Goal: Information Seeking & Learning: Learn about a topic

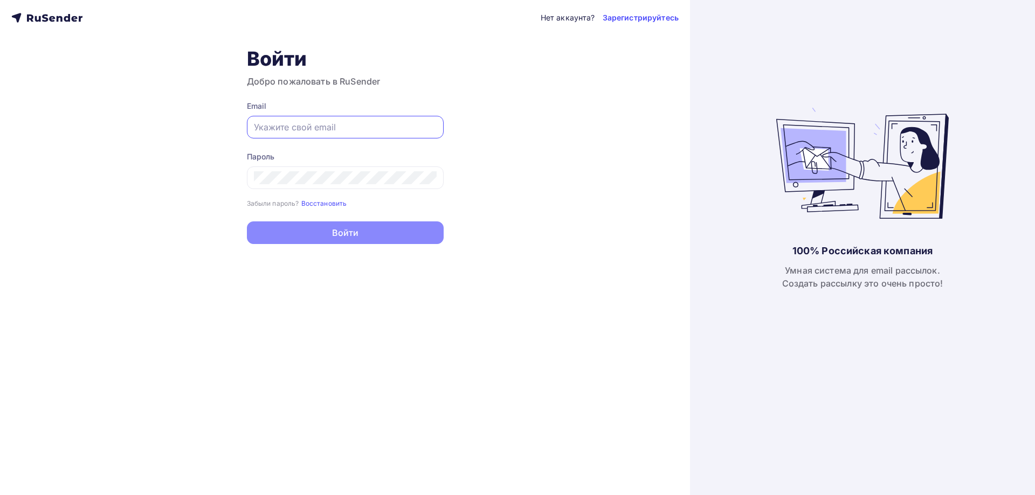
click at [347, 129] on input "text" at bounding box center [345, 127] width 183 height 13
click at [306, 127] on input "text" at bounding box center [345, 127] width 183 height 13
paste input "[EMAIL_ADDRESS][DOMAIN_NAME]"
type input "[EMAIL_ADDRESS][DOMAIN_NAME]"
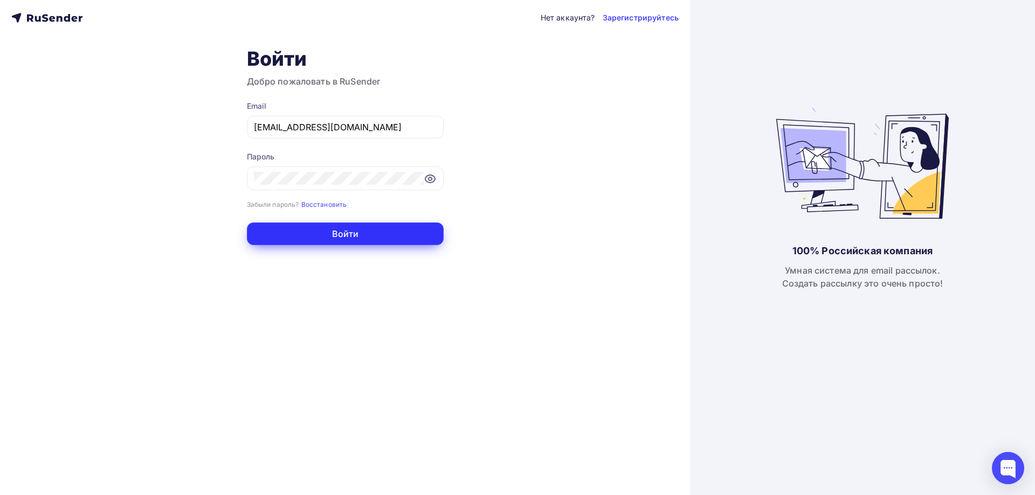
click at [344, 241] on button "Войти" at bounding box center [345, 234] width 197 height 23
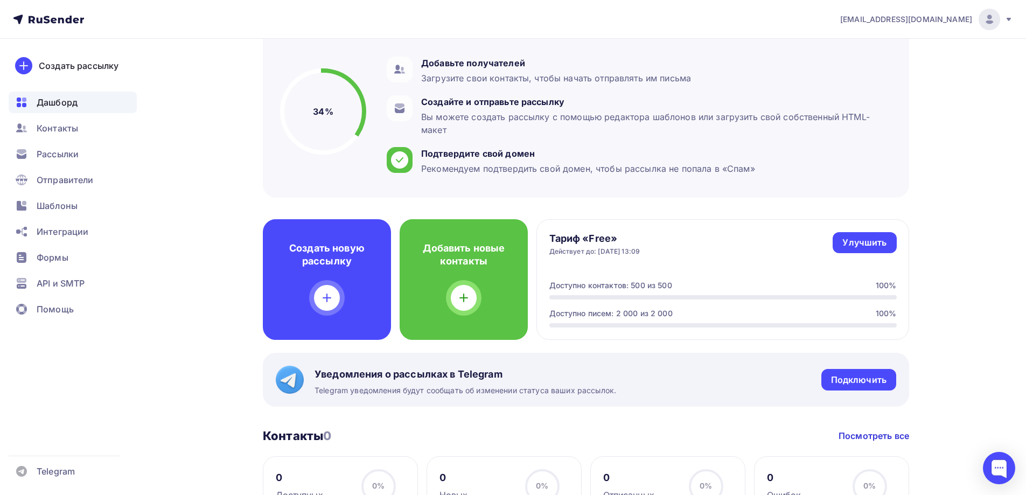
scroll to position [65, 0]
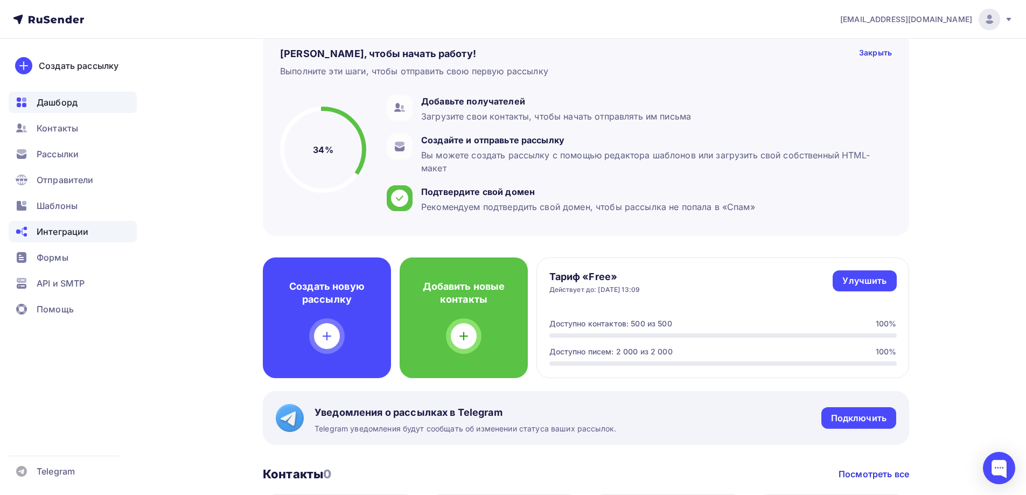
click at [57, 232] on span "Интеграции" at bounding box center [63, 231] width 52 height 13
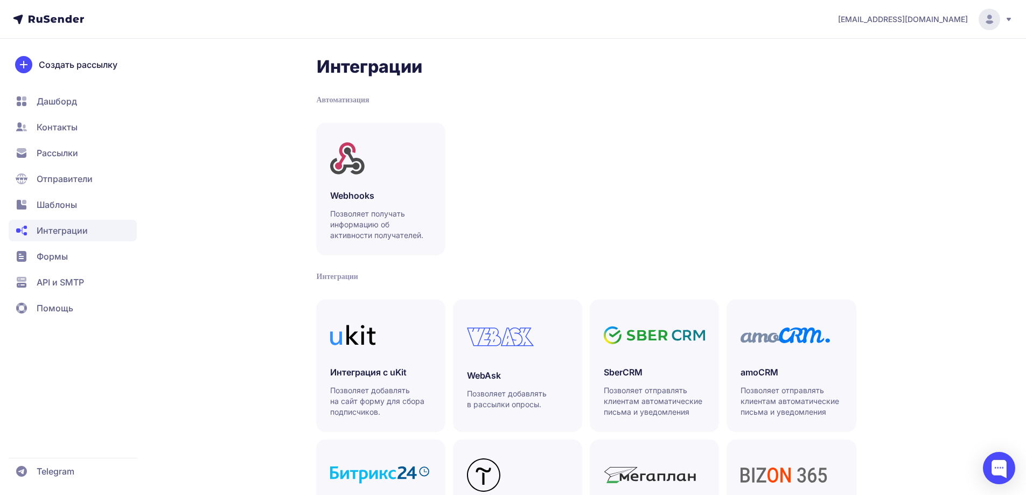
click at [50, 195] on span "Шаблоны" at bounding box center [73, 205] width 128 height 22
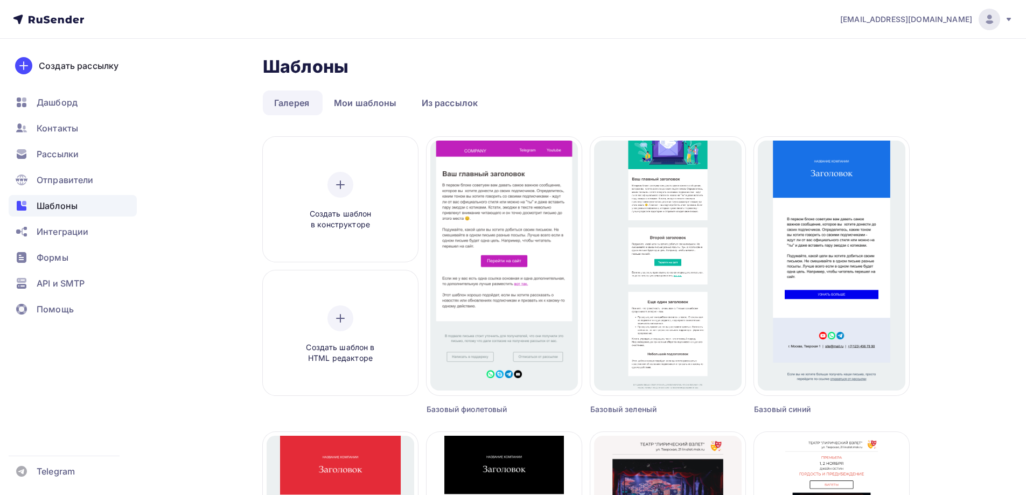
click at [55, 181] on span "Отправители" at bounding box center [65, 180] width 57 height 13
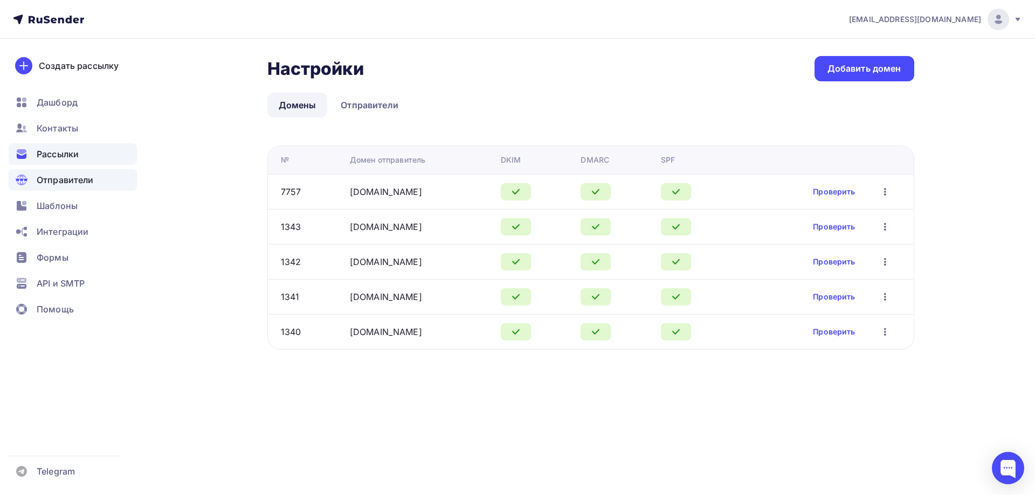
click at [55, 149] on span "Рассылки" at bounding box center [58, 154] width 42 height 13
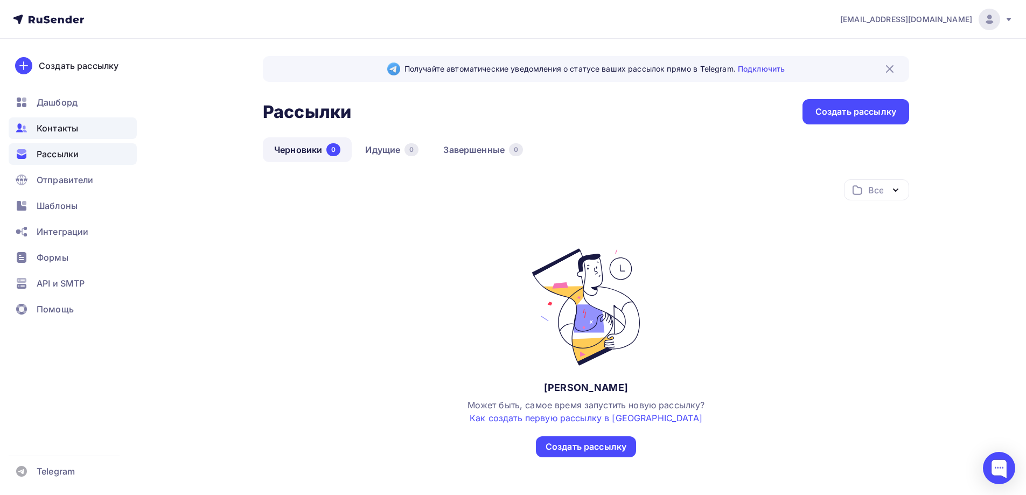
click at [51, 126] on span "Контакты" at bounding box center [57, 128] width 41 height 13
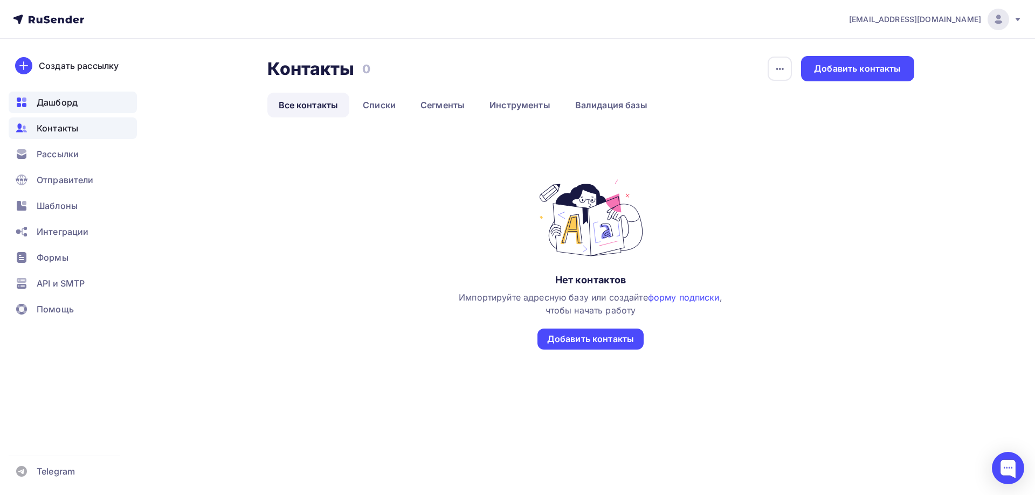
click at [55, 102] on span "Дашборд" at bounding box center [57, 102] width 41 height 13
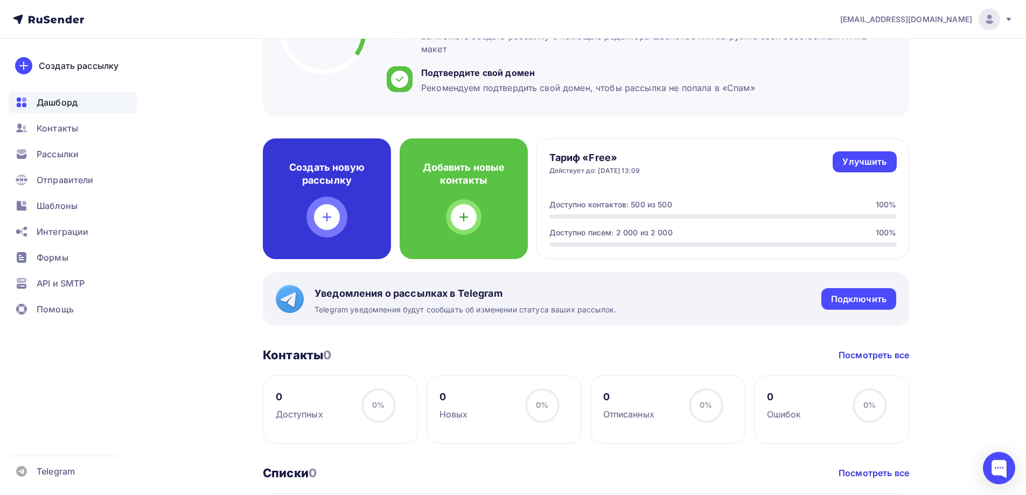
scroll to position [194, 0]
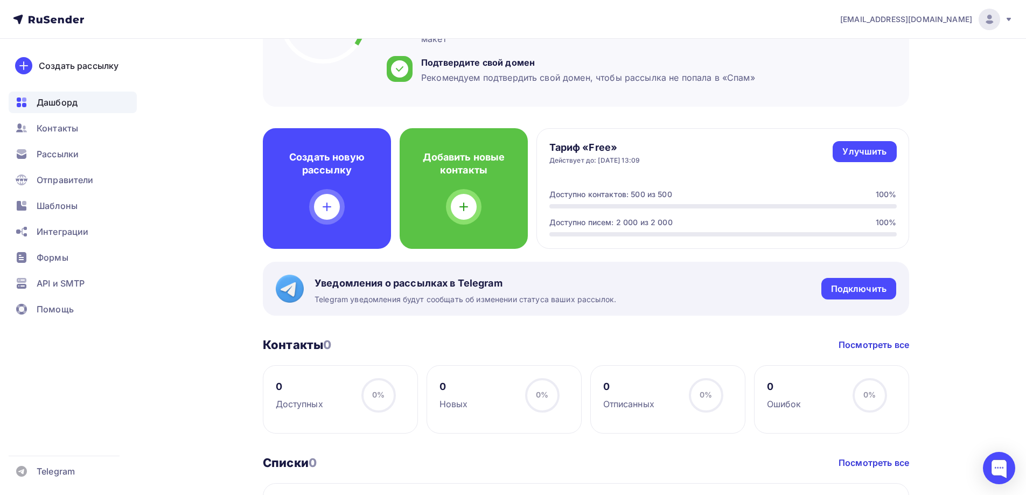
click at [606, 176] on div "Тариф «Free» Действует до: 07.10.2025, 13:09 Улучшить Улучшить Доступно контакт…" at bounding box center [723, 188] width 373 height 121
click at [598, 157] on div "Действует до: 07.10.2025, 13:09" at bounding box center [595, 160] width 91 height 9
click at [589, 147] on h4 "Тариф «Free»" at bounding box center [595, 147] width 91 height 13
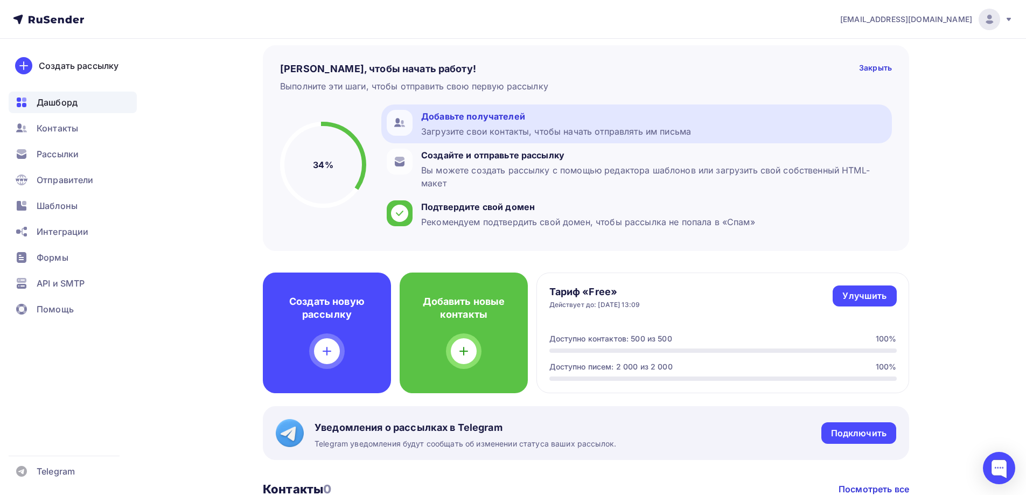
scroll to position [0, 0]
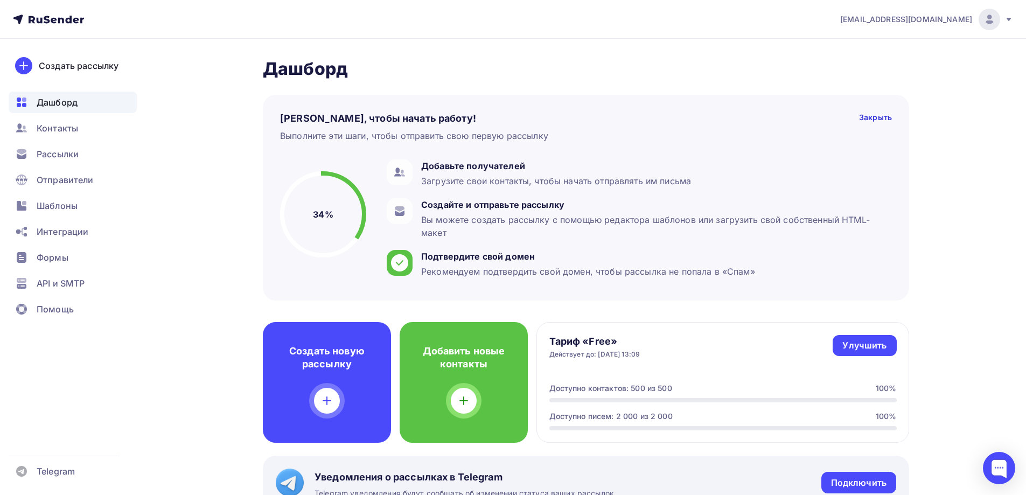
click at [51, 19] on icon at bounding box center [48, 19] width 71 height 13
click at [74, 227] on span "Интеграции" at bounding box center [63, 231] width 52 height 13
click at [53, 307] on span "Помощь" at bounding box center [55, 309] width 37 height 13
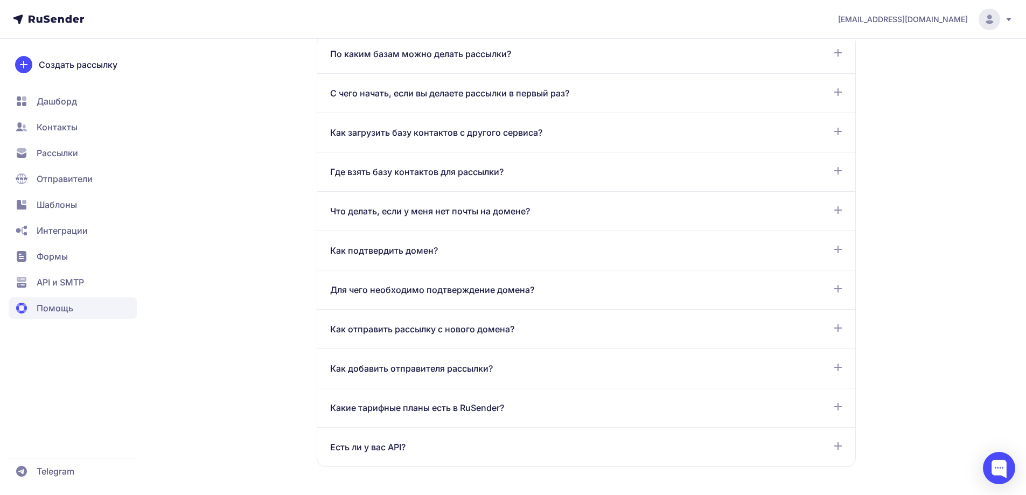
scroll to position [582, 0]
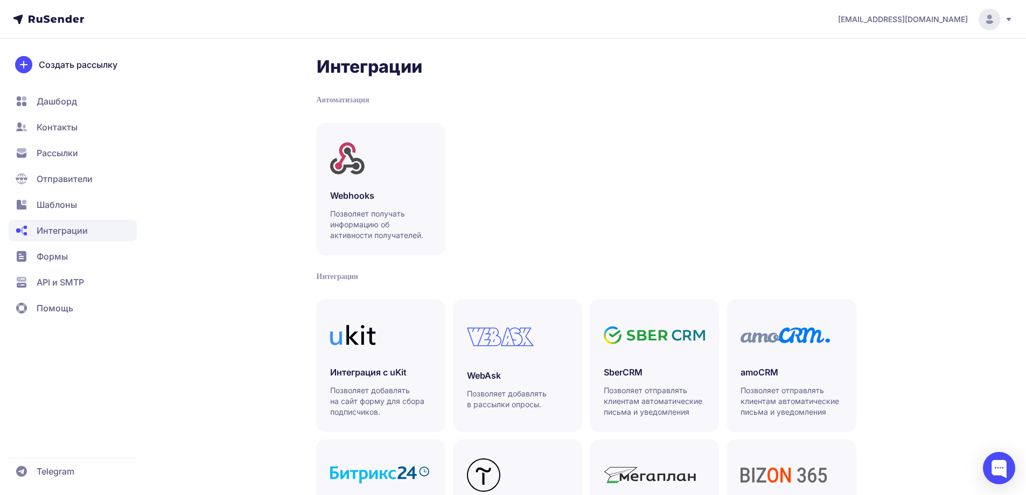
click at [52, 208] on span "Шаблоны" at bounding box center [57, 204] width 40 height 13
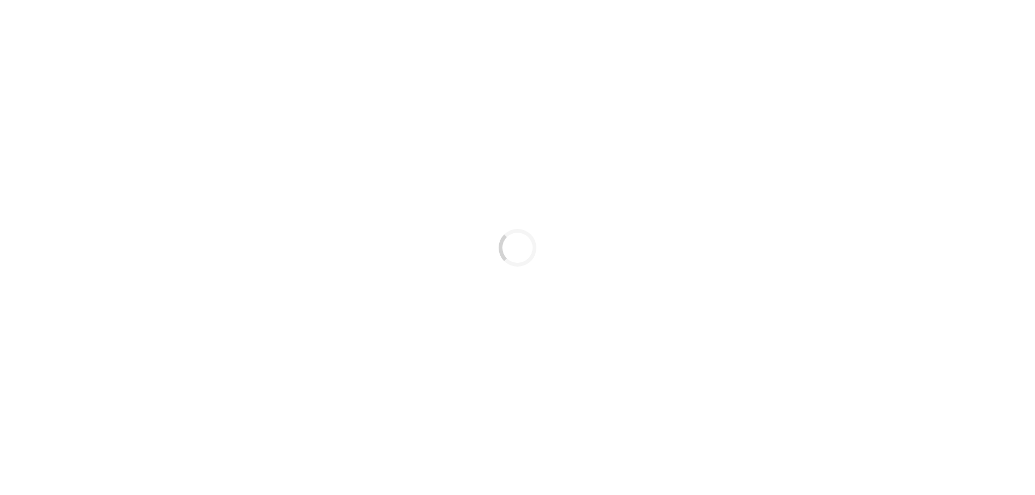
click at [55, 180] on div "Loading..." at bounding box center [517, 247] width 1035 height 495
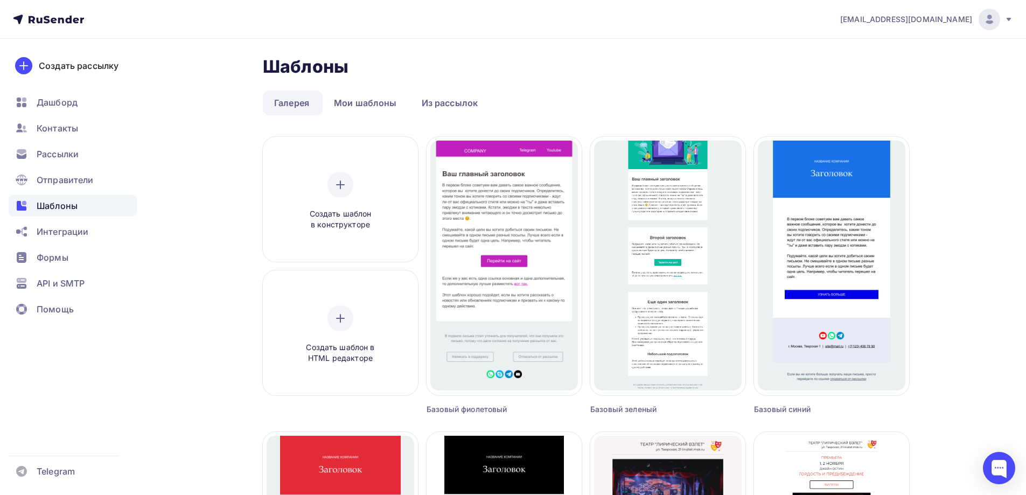
click at [1000, 20] on div at bounding box center [990, 20] width 22 height 22
click at [890, 66] on link "[DEMOGRAPHIC_DATA]" at bounding box center [916, 69] width 181 height 22
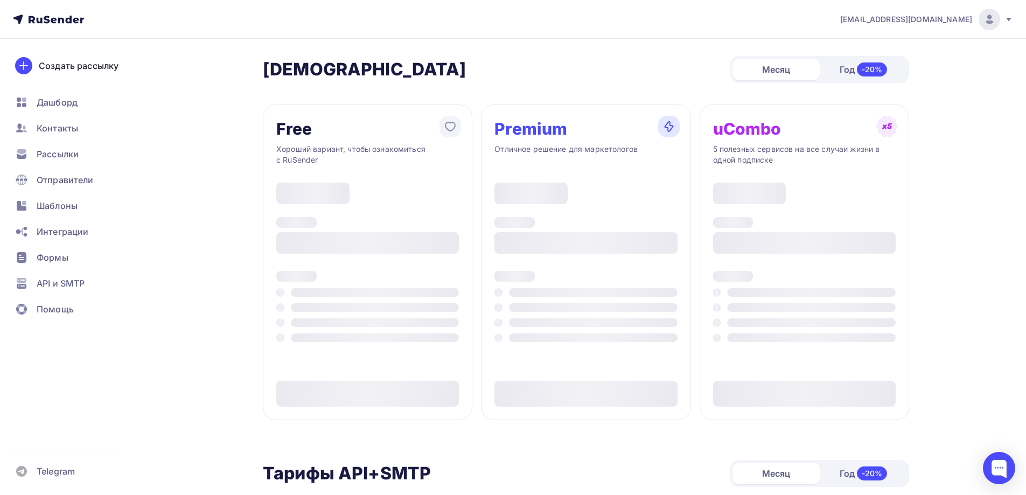
type input "500"
type input "100"
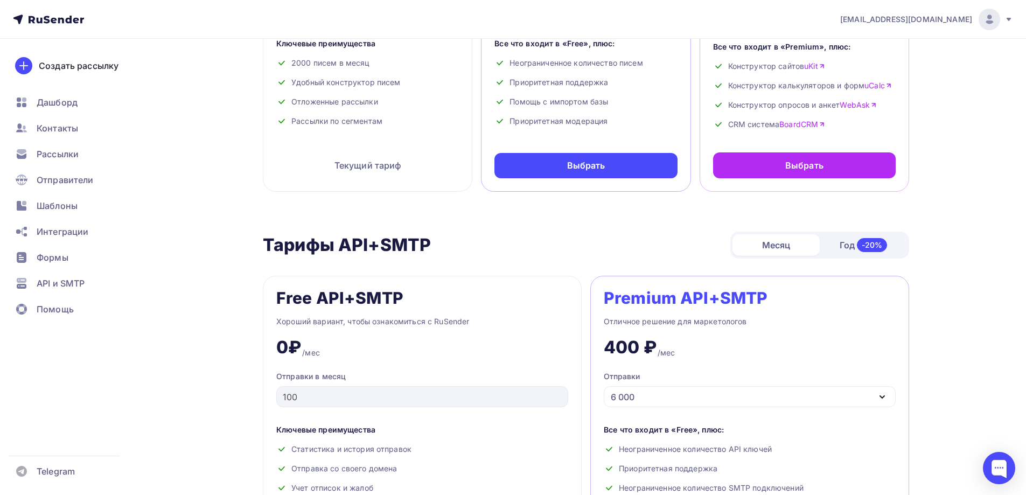
scroll to position [194, 0]
